Goal: Information Seeking & Learning: Learn about a topic

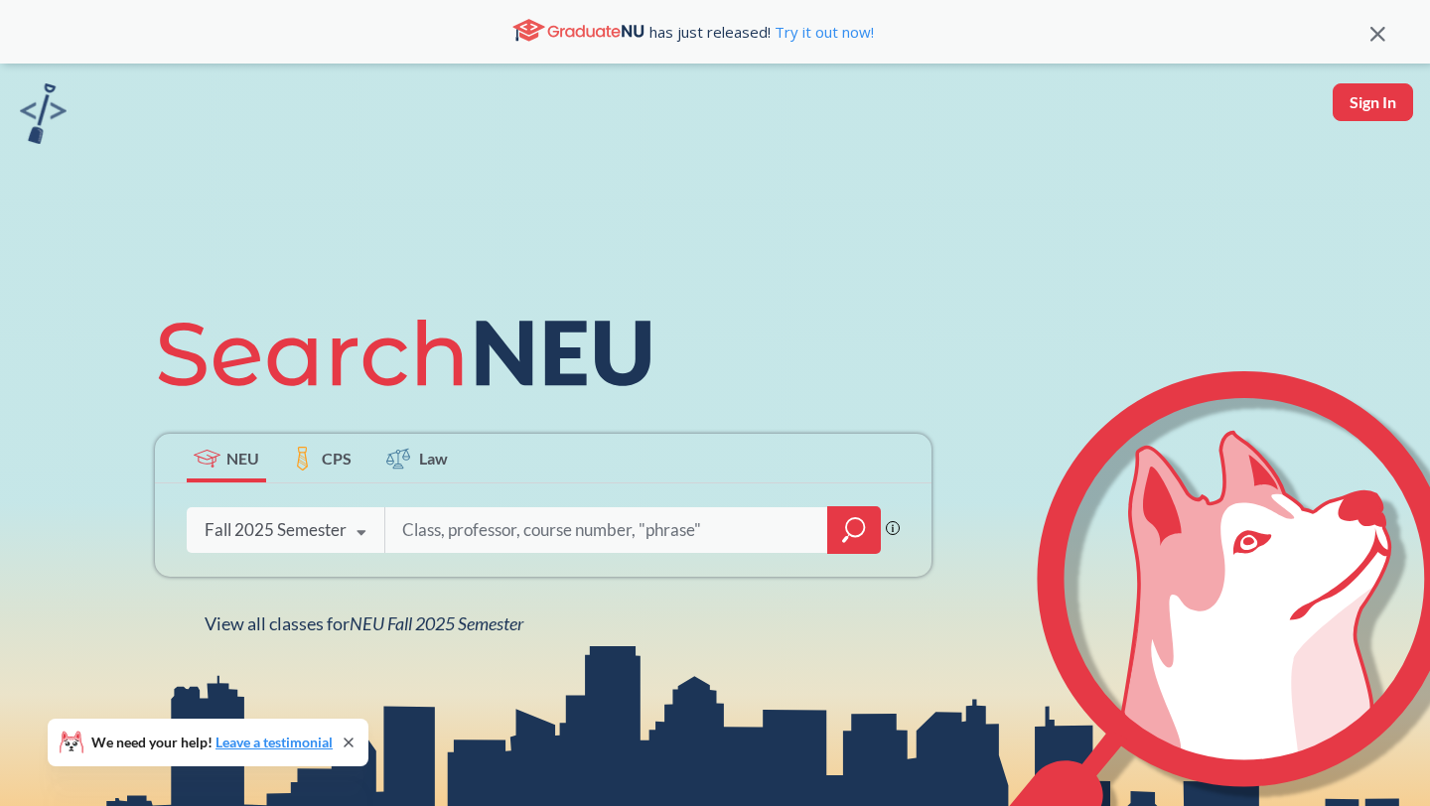
click at [322, 547] on div "Fall 2025 Semester Fall 2025 Semester Summer 2 2025 Semester Summer Full 2025 S…" at bounding box center [286, 530] width 198 height 50
click at [647, 423] on div "NEU CPS Law Phrase search guarantees the exact search appears in the results. E…" at bounding box center [543, 467] width 800 height 338
click at [580, 541] on input "search" at bounding box center [606, 530] width 413 height 42
type input "organic chemistry"
click at [318, 474] on label "CPS" at bounding box center [321, 458] width 79 height 49
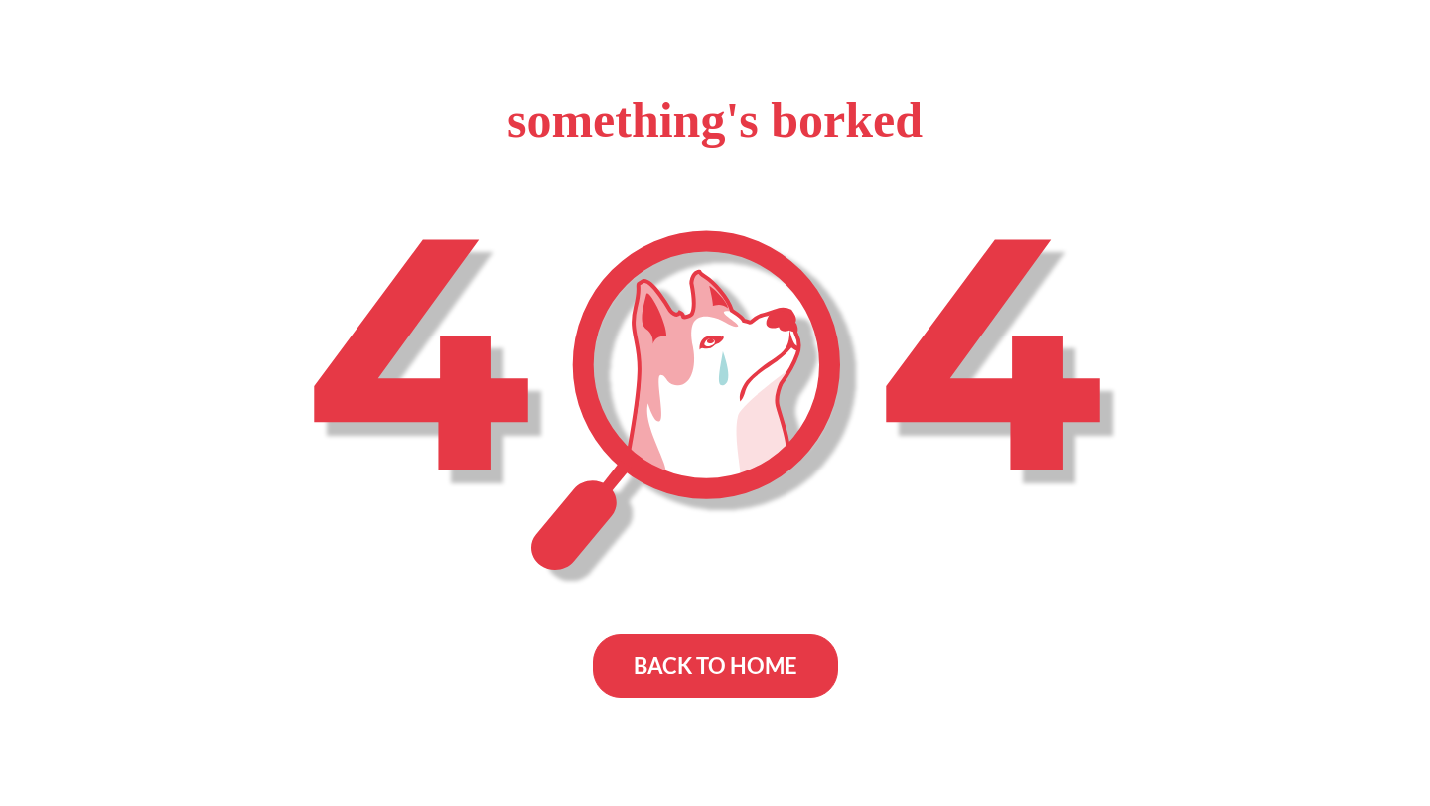
click at [660, 669] on div "BACK TO HOME" at bounding box center [715, 666] width 245 height 64
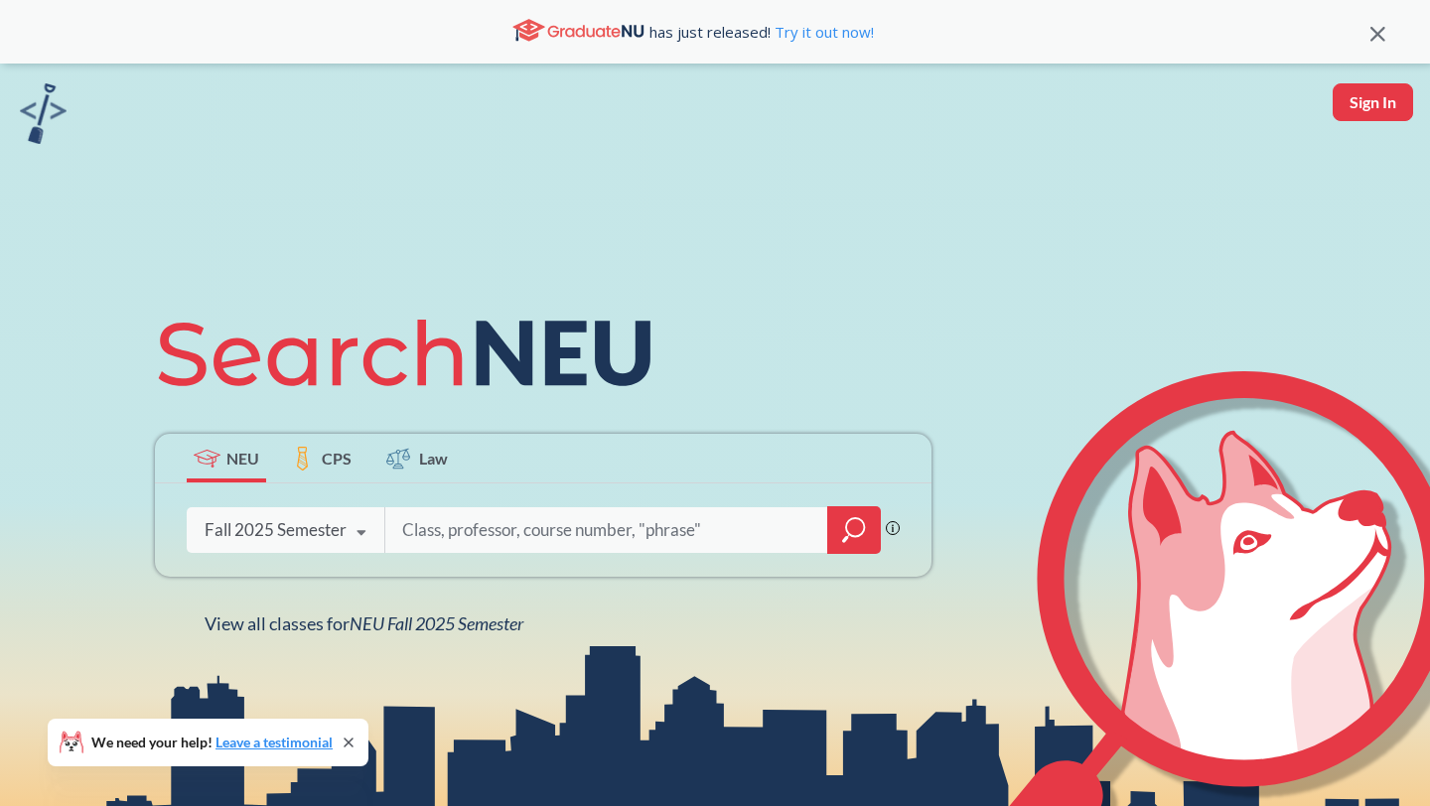
click at [381, 467] on label "Law" at bounding box center [416, 458] width 79 height 49
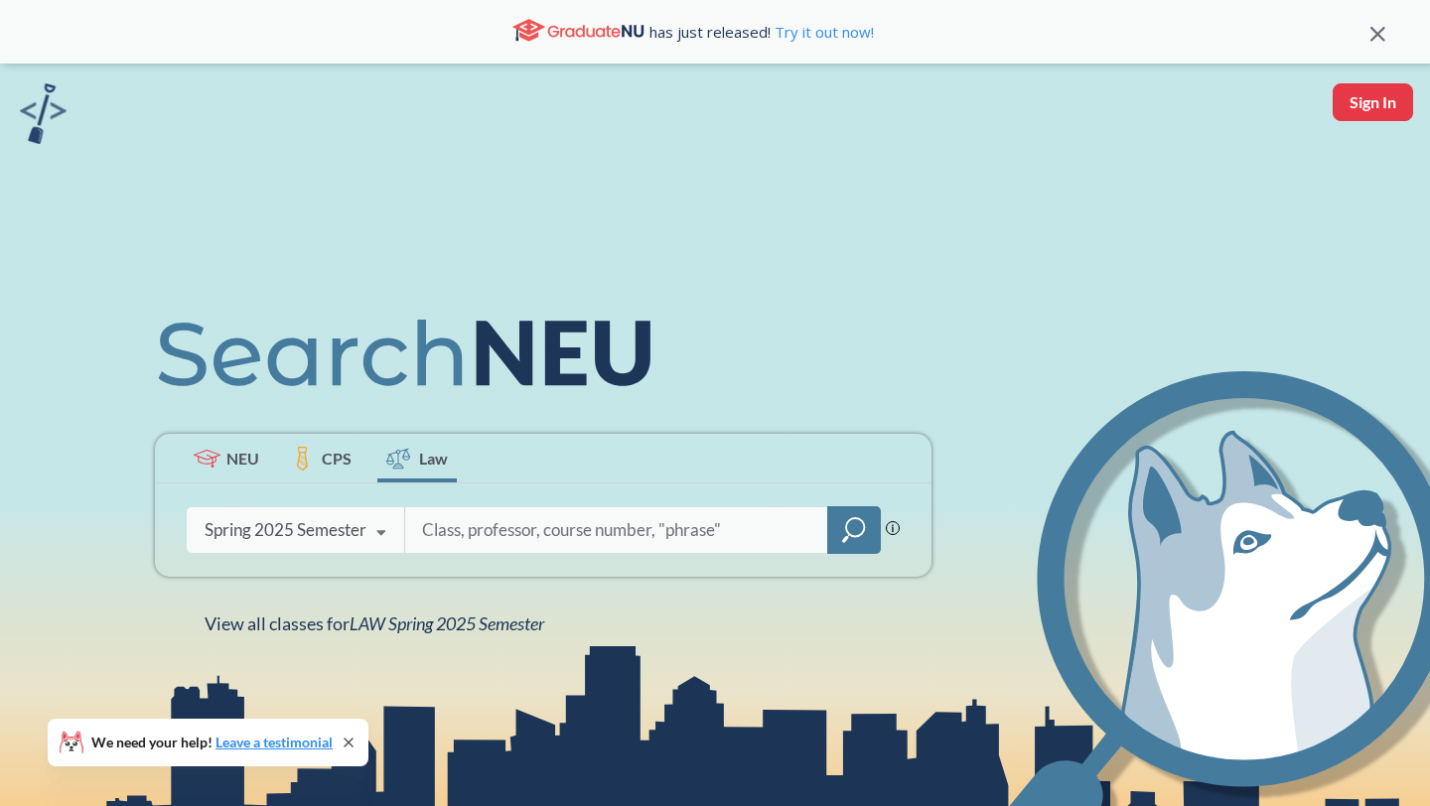
click at [343, 465] on span "CPS" at bounding box center [337, 458] width 30 height 23
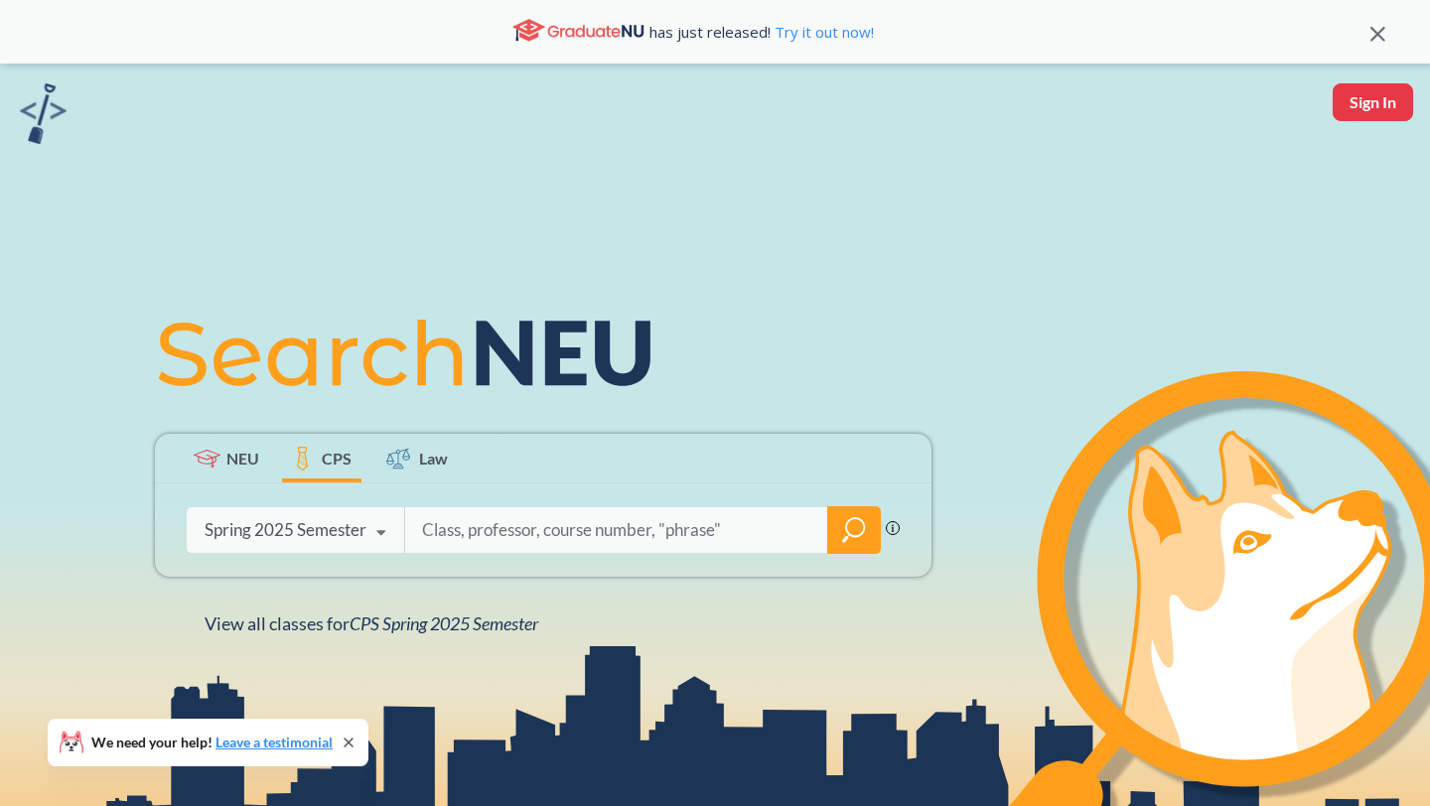
click at [474, 528] on input "search" at bounding box center [616, 530] width 393 height 42
type input "organic"
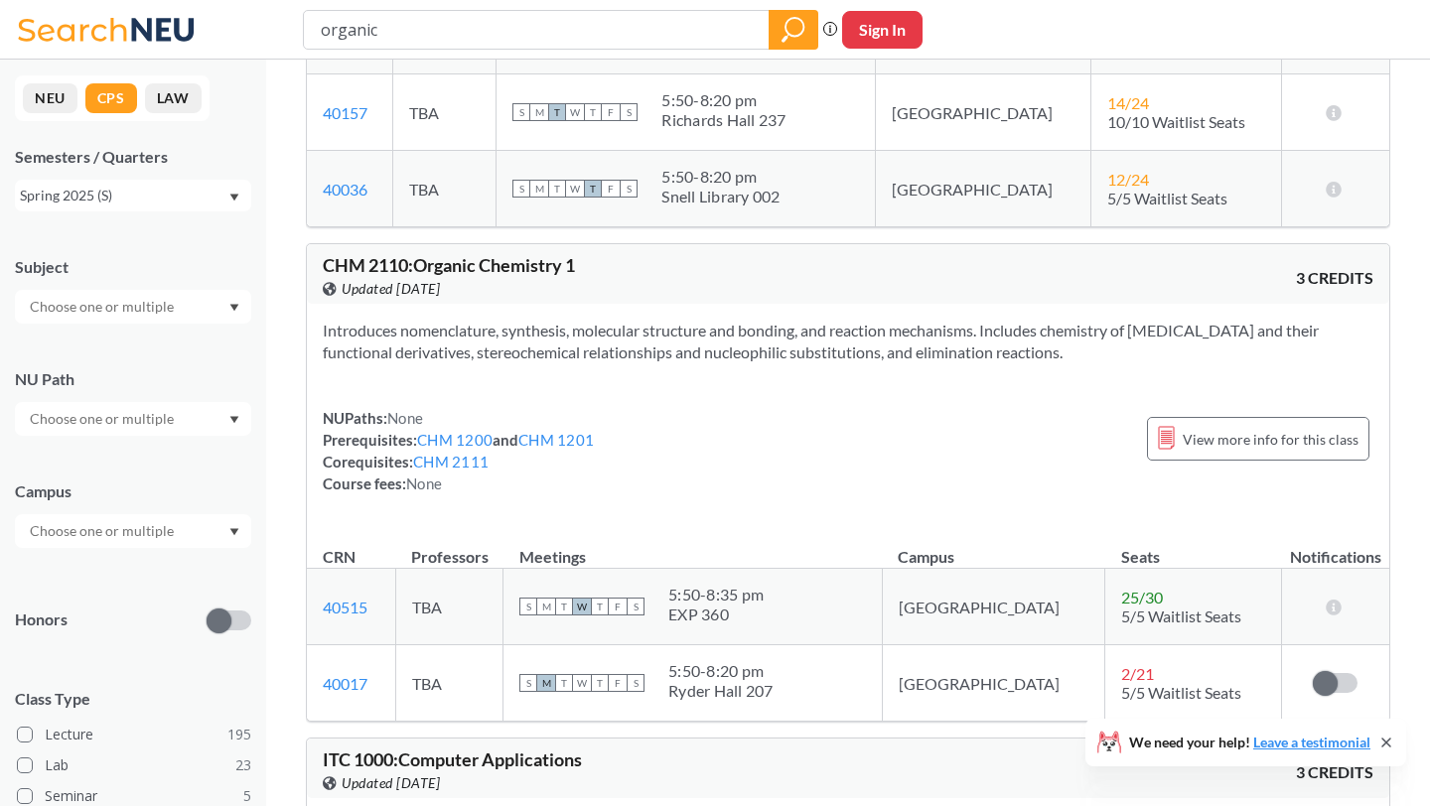
scroll to position [423, 0]
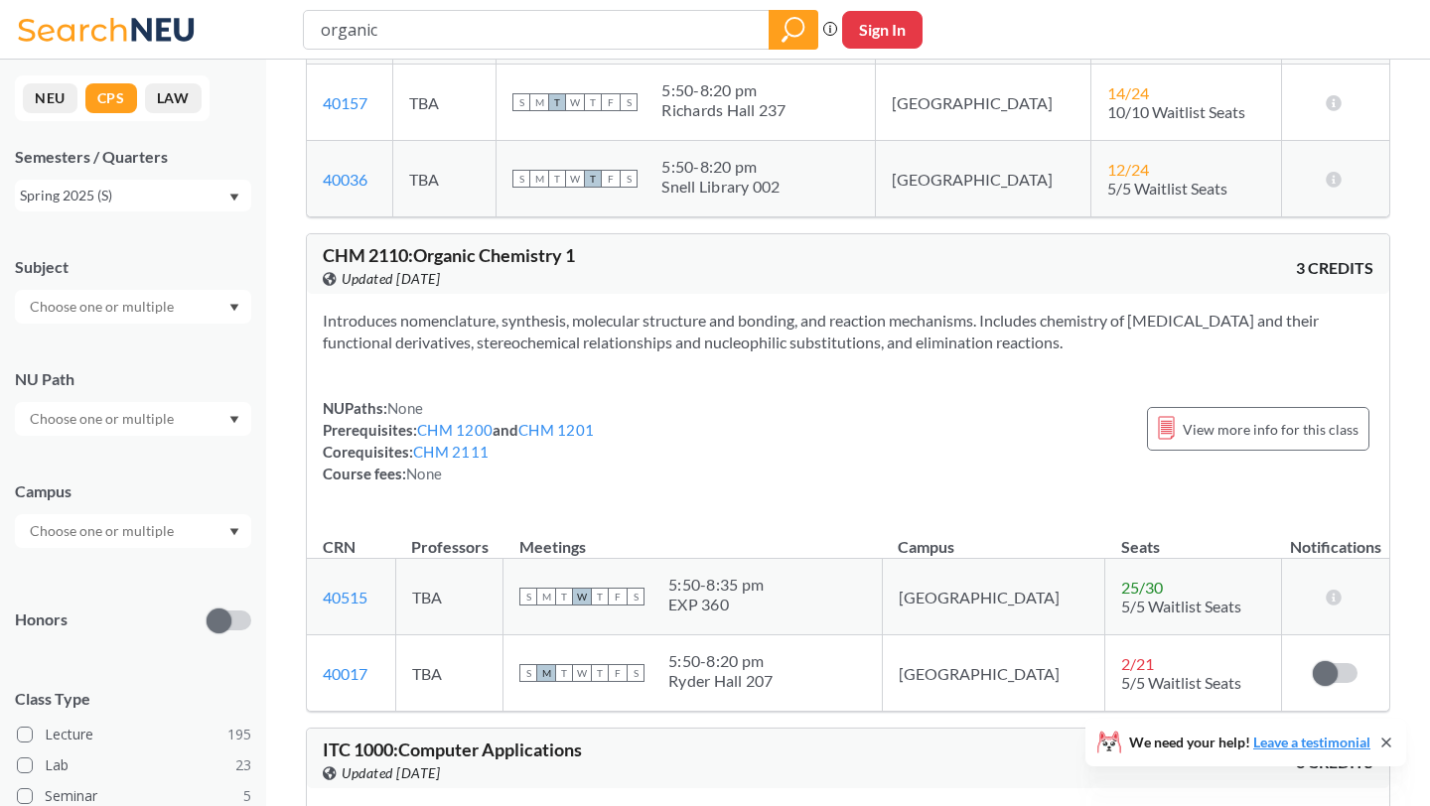
click at [1390, 742] on icon at bounding box center [1386, 743] width 16 height 16
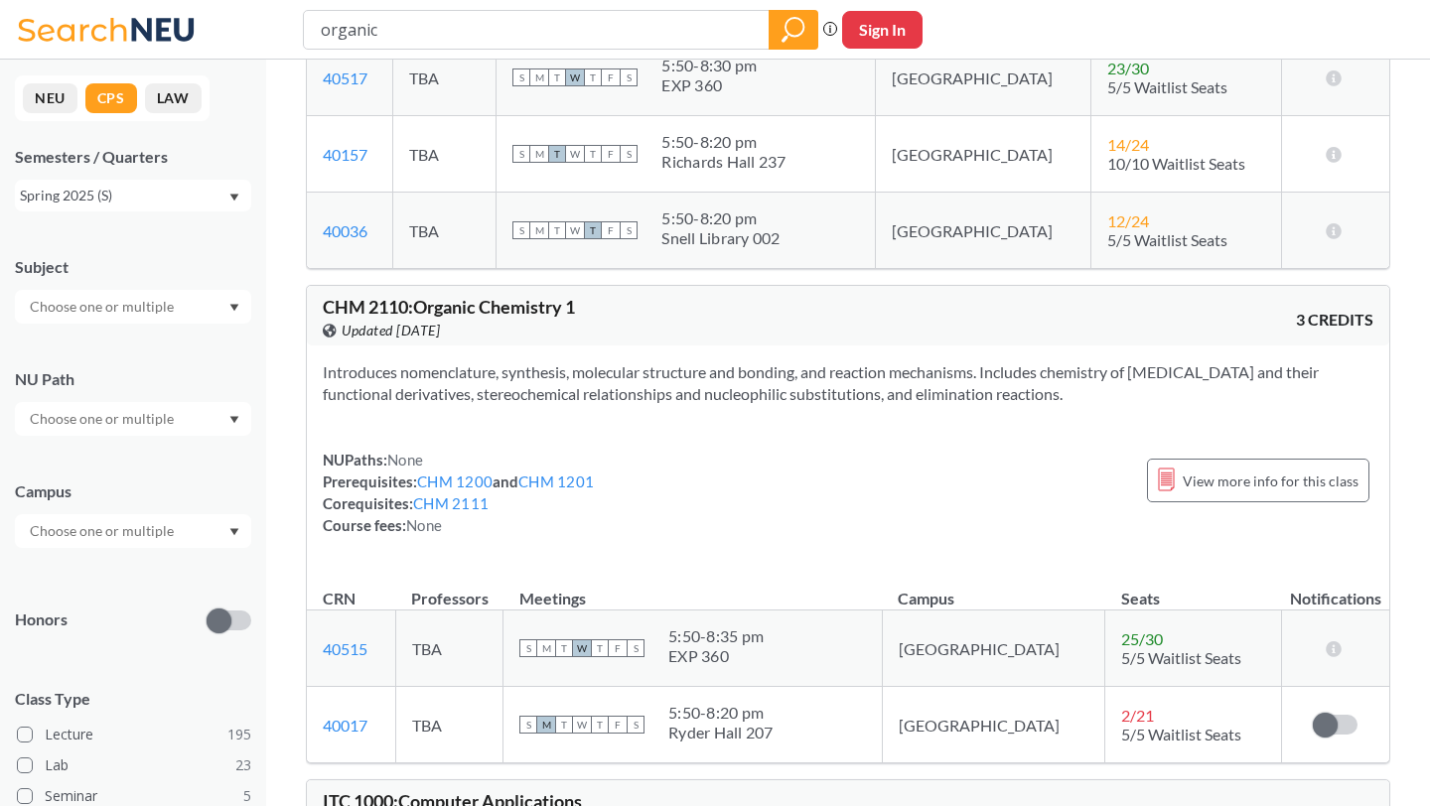
scroll to position [374, 0]
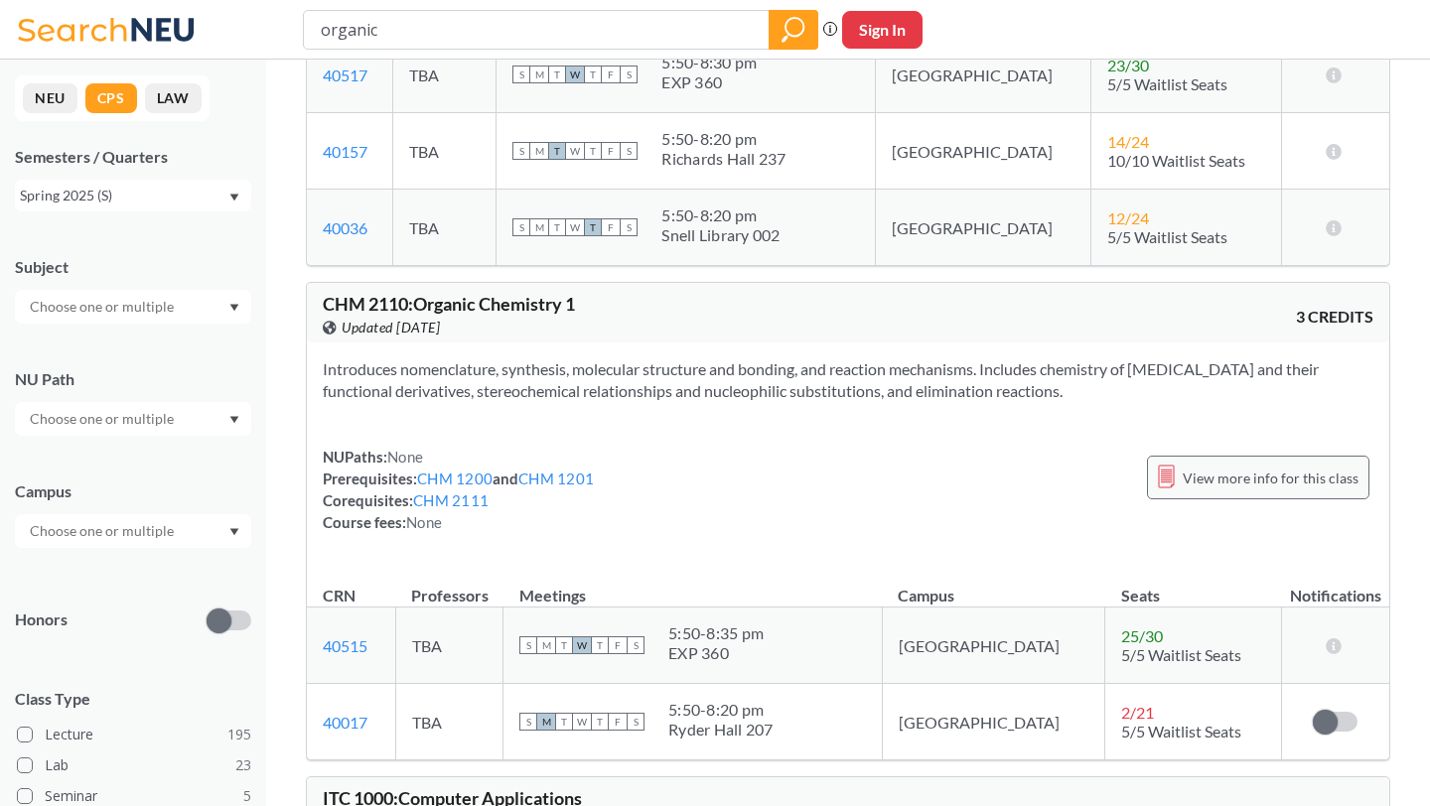
click at [1220, 484] on span "View more info for this class" at bounding box center [1271, 478] width 176 height 25
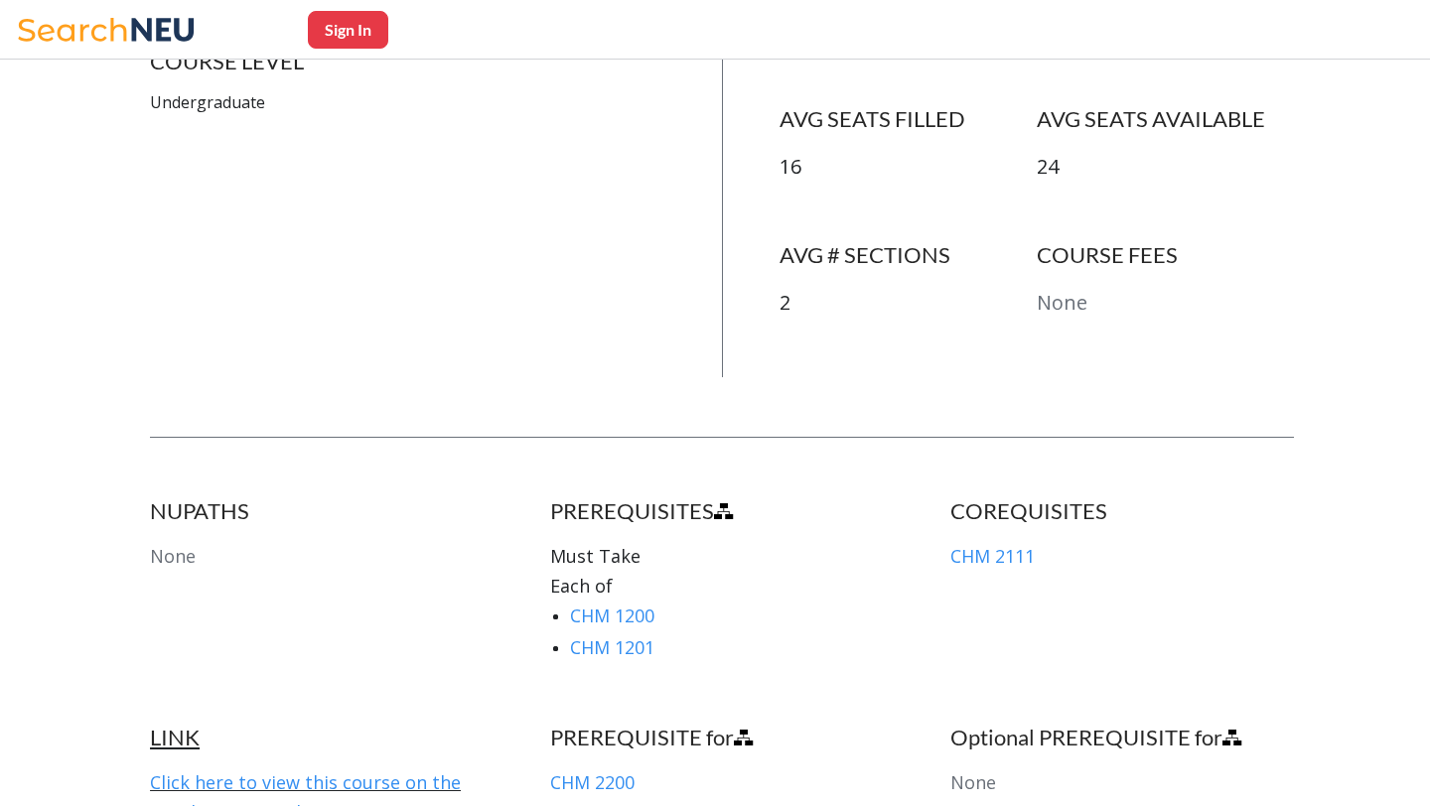
scroll to position [773, 0]
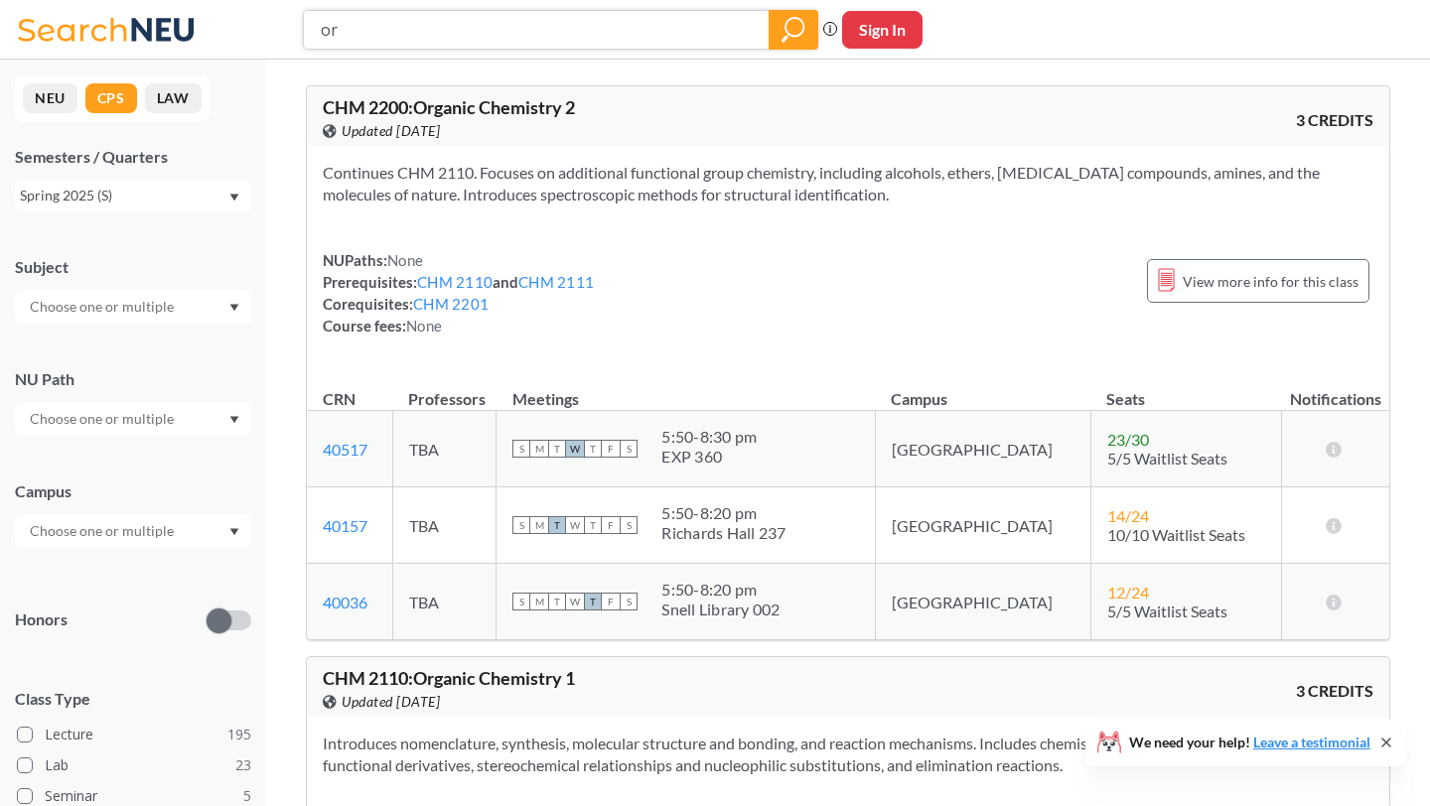
type input "o"
type input "b"
type input "genetics"
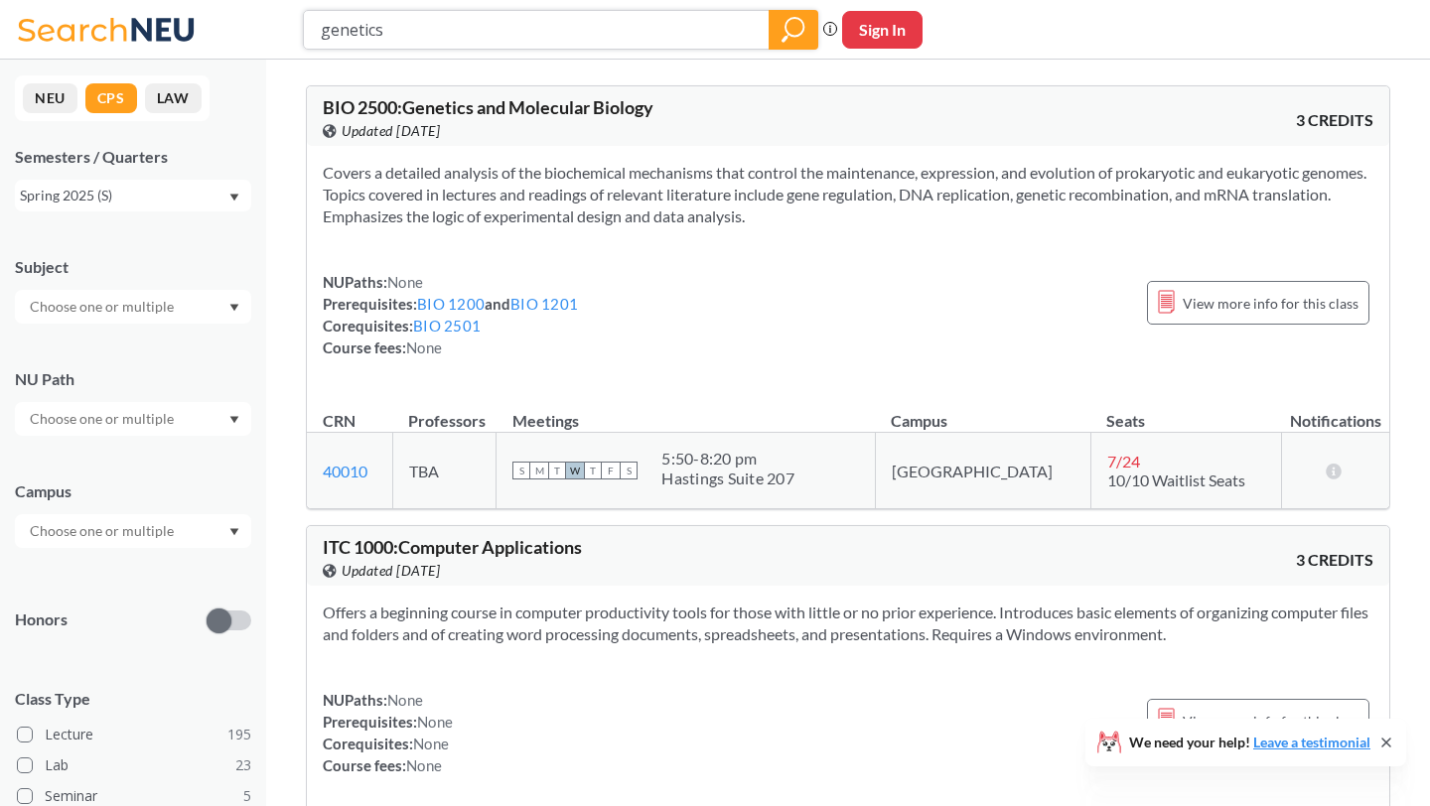
drag, startPoint x: 436, startPoint y: 34, endPoint x: 274, endPoint y: 20, distance: 162.4
click at [274, 20] on div "genetics Phrase search guarantees the exact search appears in the results. Ex. …" at bounding box center [715, 30] width 1430 height 60
type input "r"
type input "organic"
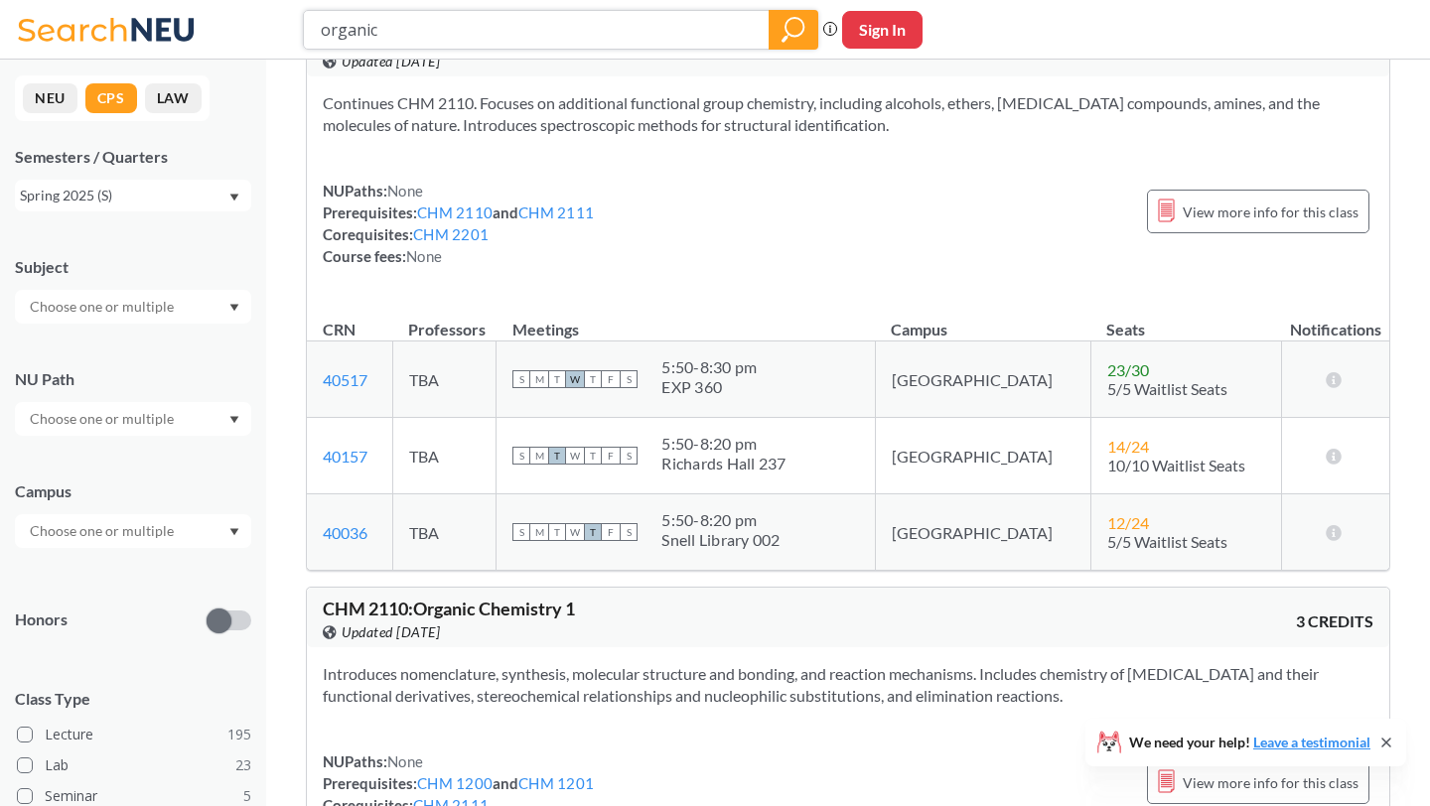
scroll to position [72, 0]
